Goal: Information Seeking & Learning: Learn about a topic

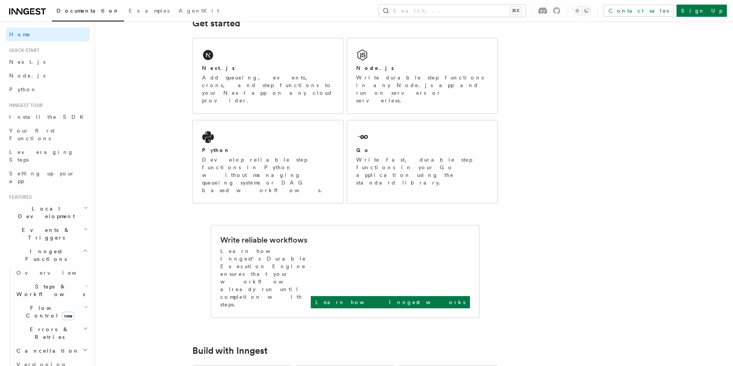
scroll to position [75, 0]
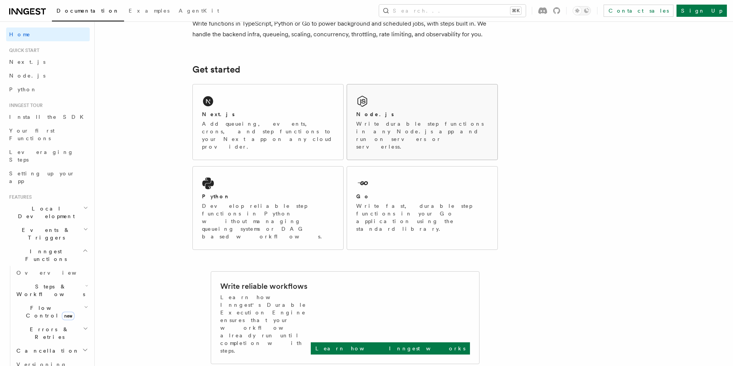
click at [398, 119] on div "Node.js Write durable step functions in any Node.js app and run on servers or s…" at bounding box center [422, 130] width 132 height 40
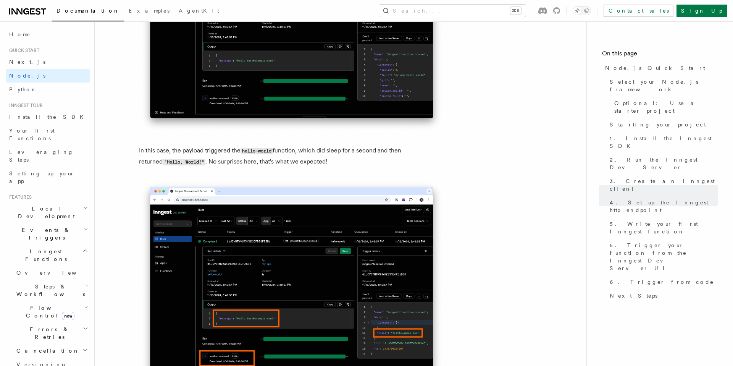
scroll to position [3032, 0]
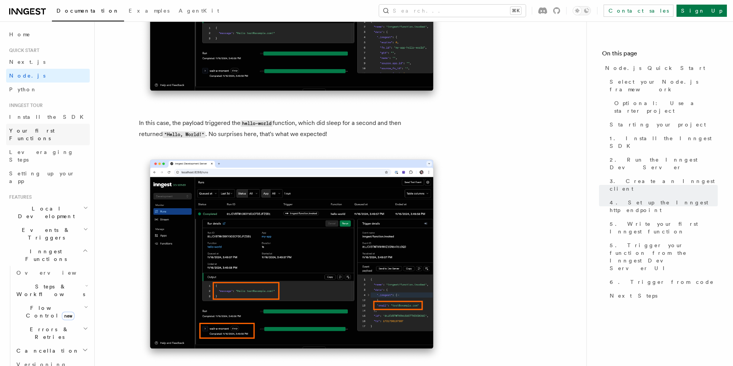
click at [61, 128] on link "Your first Functions" at bounding box center [48, 134] width 84 height 21
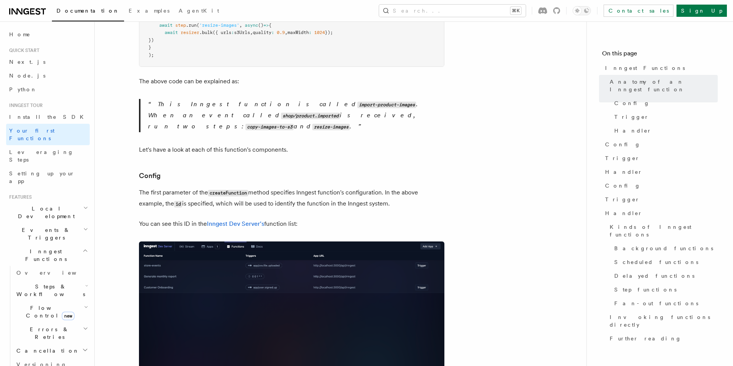
scroll to position [335, 0]
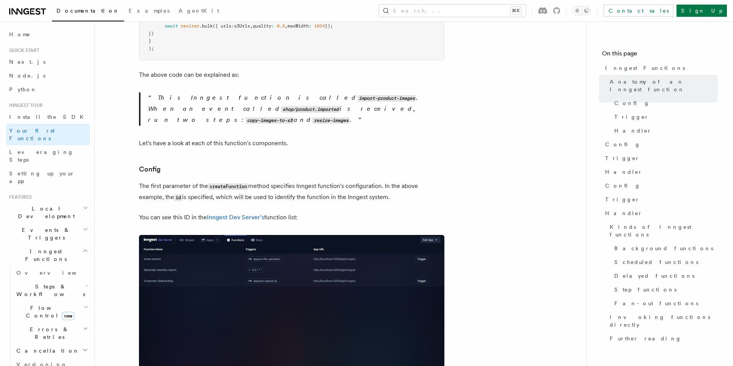
click at [36, 283] on span "Steps & Workflows" at bounding box center [49, 290] width 72 height 15
click at [36, 319] on span "Function steps" at bounding box center [53, 322] width 59 height 6
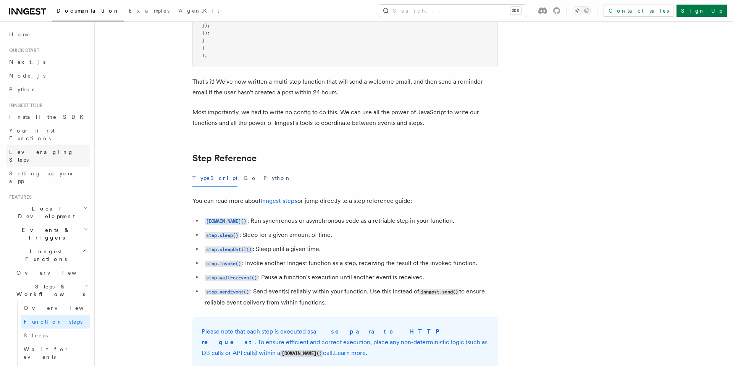
scroll to position [1212, 0]
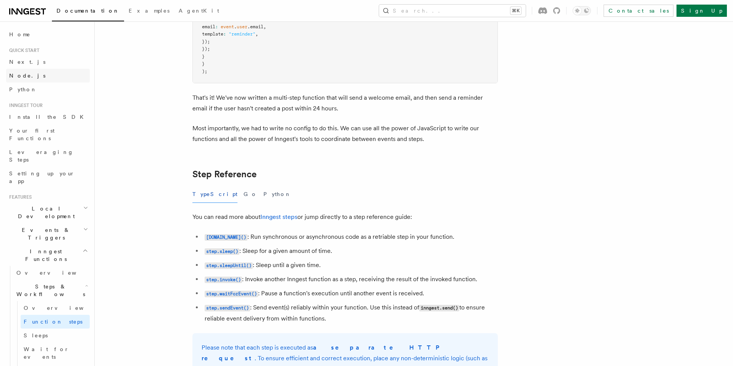
click at [19, 75] on span "Node.js" at bounding box center [27, 76] width 36 height 6
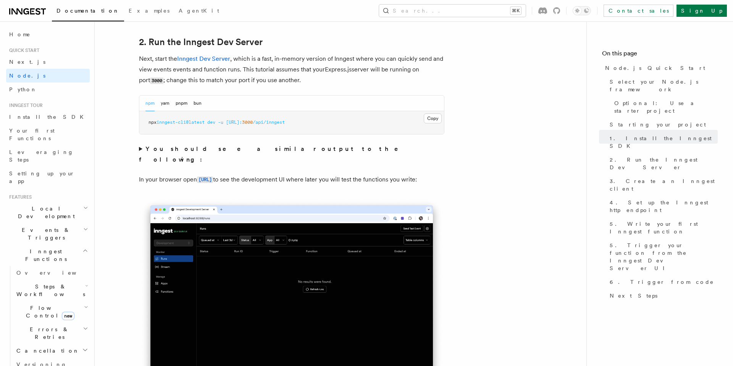
scroll to position [589, 0]
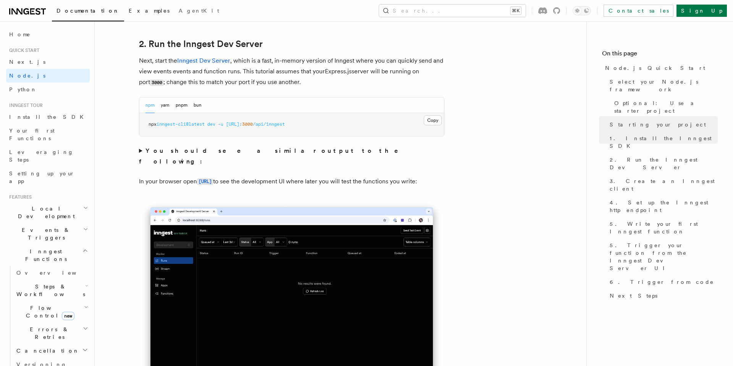
click at [129, 12] on span "Examples" at bounding box center [149, 11] width 41 height 6
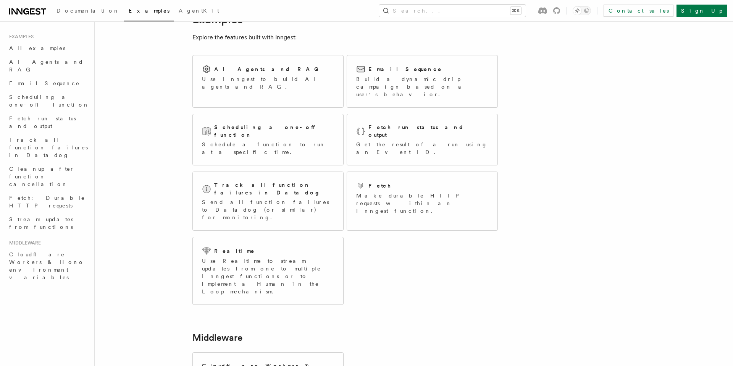
scroll to position [32, 0]
